Goal: Task Accomplishment & Management: Use online tool/utility

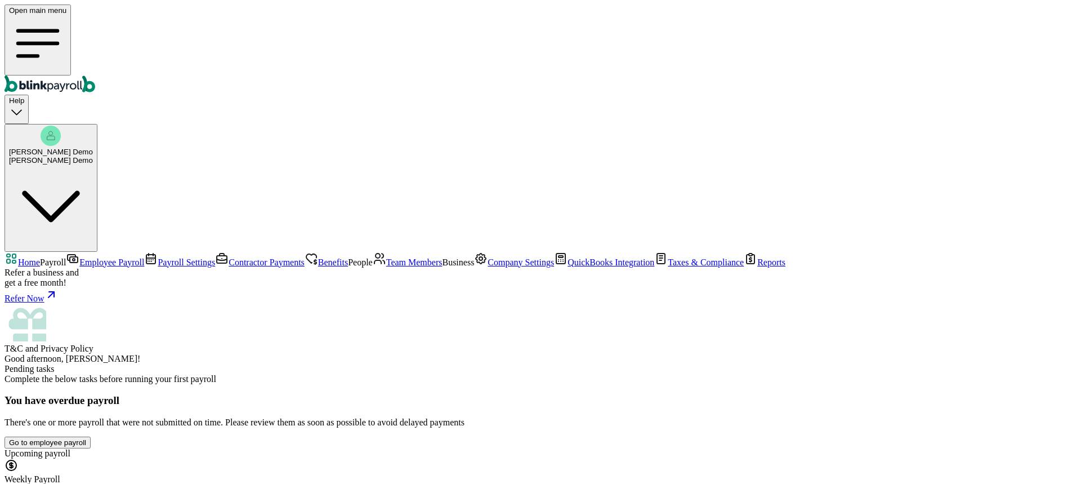
click at [79, 257] on span "Employee Payroll" at bounding box center [111, 262] width 65 height 10
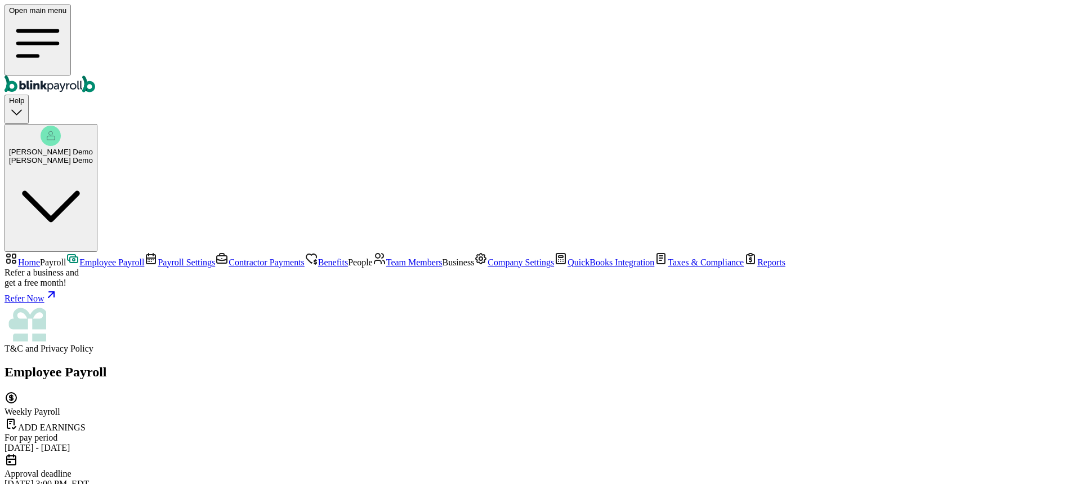
click at [40, 257] on span "Home" at bounding box center [29, 262] width 22 height 10
